Goal: Use online tool/utility

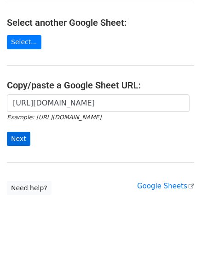
scroll to position [0, 195]
type input "https://docs.google.com/spreadsheets/d/1Z382iFR05d8CDDvolXZ5ZqLLbEtStJ137G9jZpR…"
click at [21, 139] on input "Next" at bounding box center [19, 139] width 24 height 14
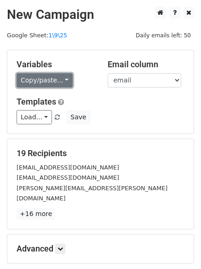
click at [43, 77] on link "Copy/paste..." at bounding box center [45, 80] width 56 height 14
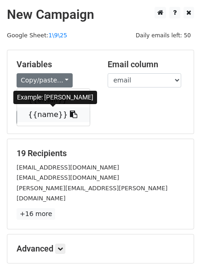
click at [44, 111] on link "{{name}}" at bounding box center [53, 114] width 73 height 15
